Goal: Task Accomplishment & Management: Manage account settings

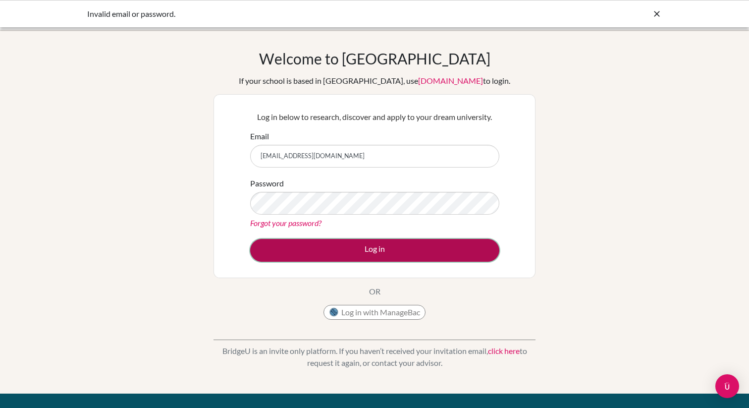
click at [412, 245] on button "Log in" at bounding box center [374, 250] width 249 height 23
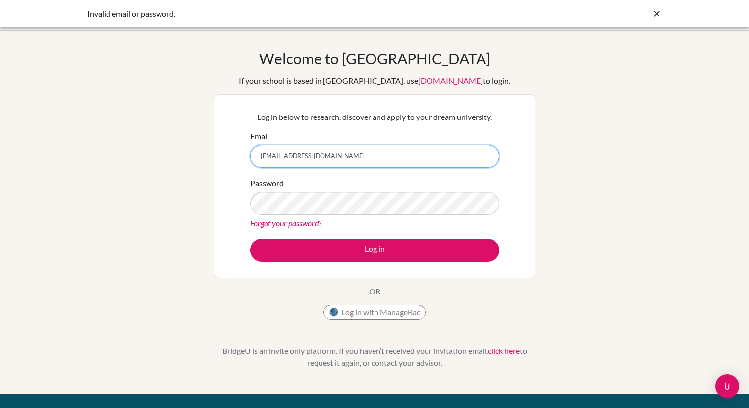
click at [335, 163] on input "[EMAIL_ADDRESS][DOMAIN_NAME]" at bounding box center [374, 156] width 249 height 23
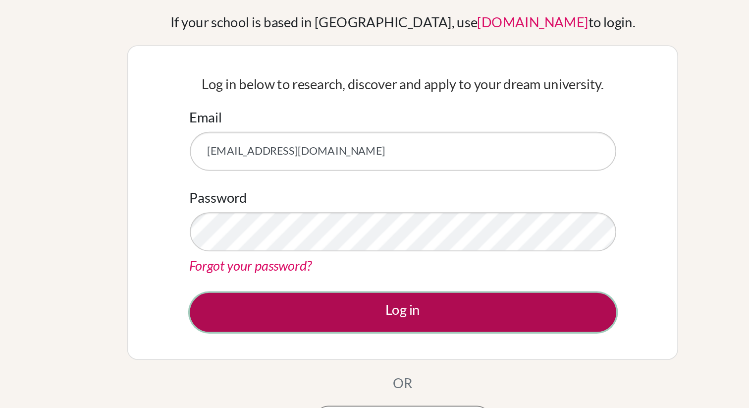
click at [328, 248] on button "Log in" at bounding box center [374, 250] width 249 height 23
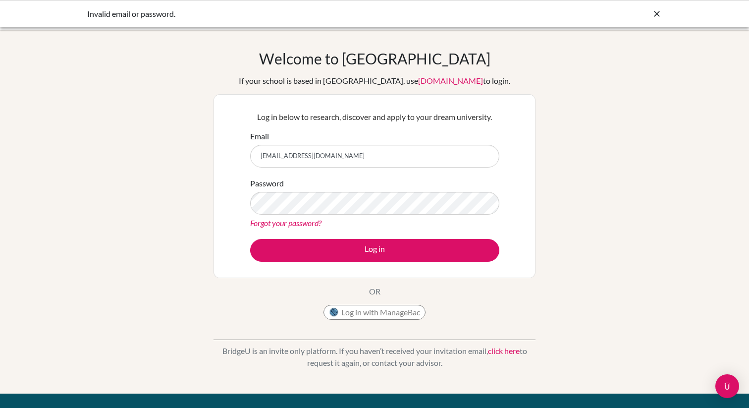
click at [657, 15] on icon at bounding box center [657, 14] width 10 height 10
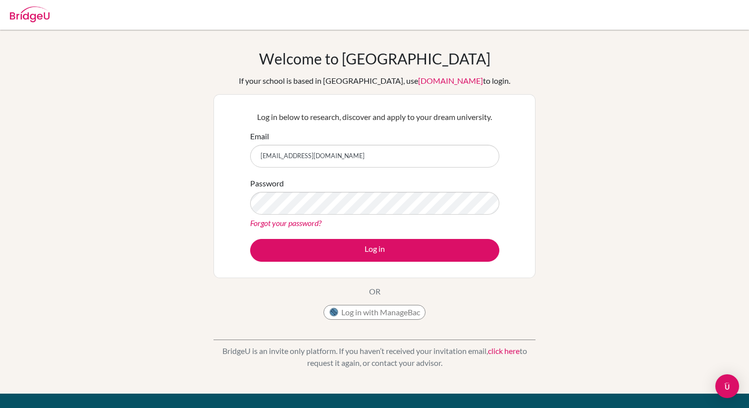
click at [257, 226] on link "Forgot your password?" at bounding box center [285, 222] width 71 height 9
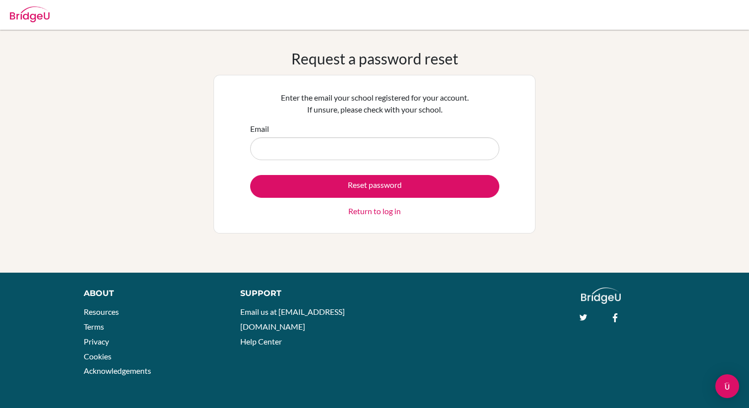
click at [255, 223] on div "Enter the email your school registered for your account. If unsure, please chec…" at bounding box center [374, 154] width 322 height 158
click at [254, 144] on input "Email" at bounding box center [374, 148] width 249 height 23
type input "[EMAIL_ADDRESS][DOMAIN_NAME]"
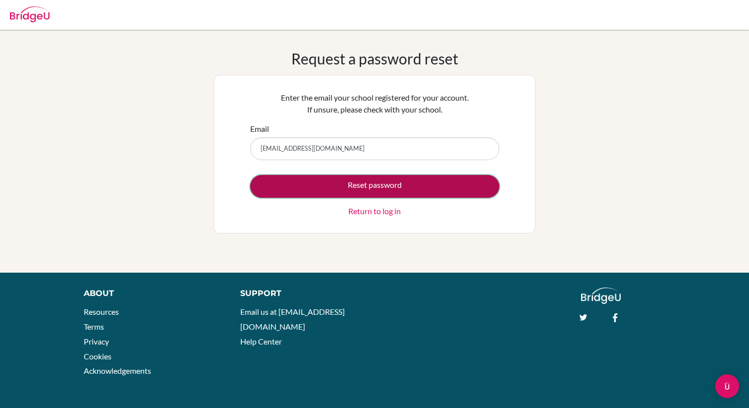
click at [326, 185] on button "Reset password" at bounding box center [374, 186] width 249 height 23
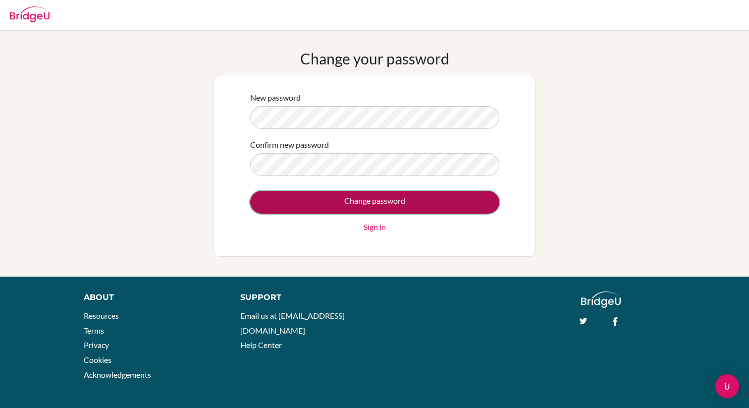
click at [301, 208] on input "Change password" at bounding box center [374, 202] width 249 height 23
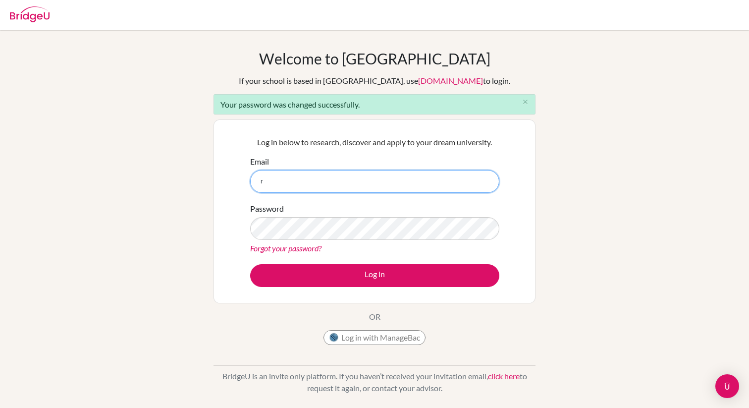
type input "rhayani@cas.ac.ma"
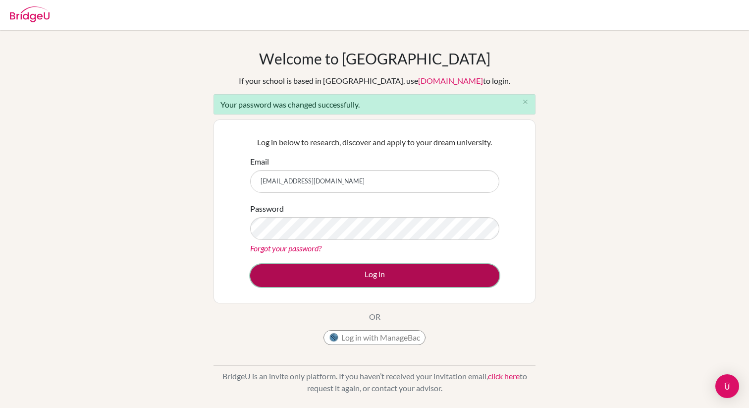
click at [314, 268] on button "Log in" at bounding box center [374, 275] width 249 height 23
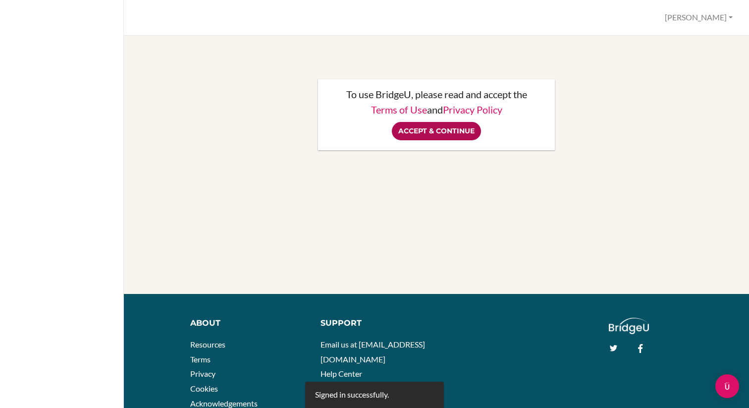
click at [434, 135] on input "Accept & Continue" at bounding box center [436, 131] width 89 height 18
